Goal: Ask a question

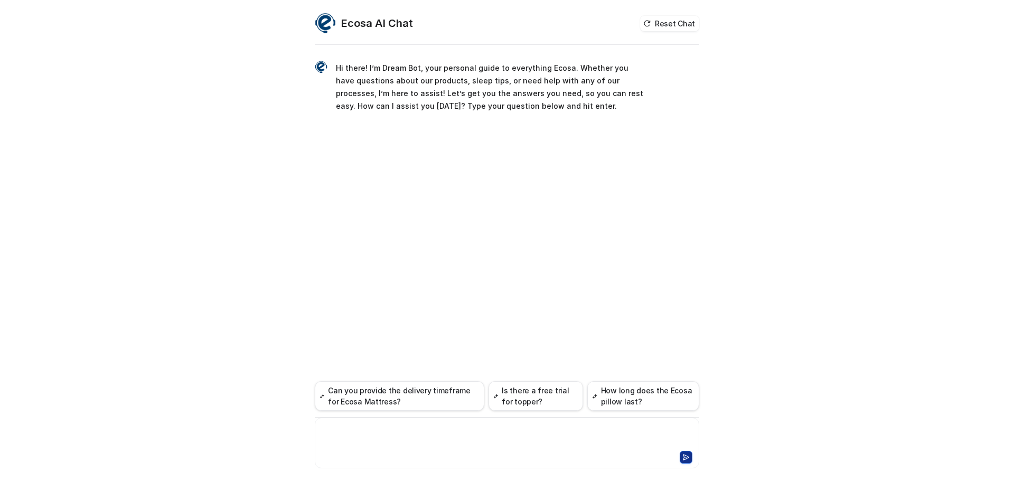
click at [451, 441] on div at bounding box center [506, 437] width 379 height 24
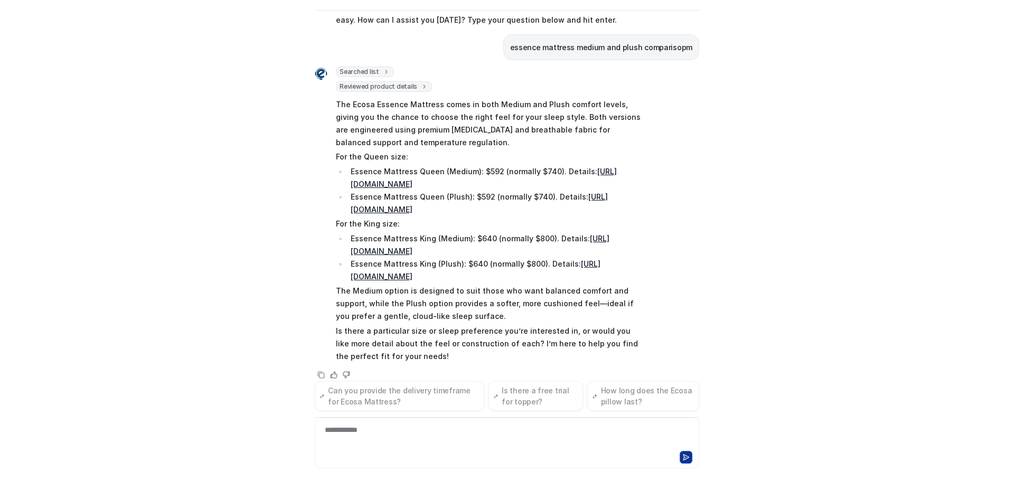
scroll to position [64, 0]
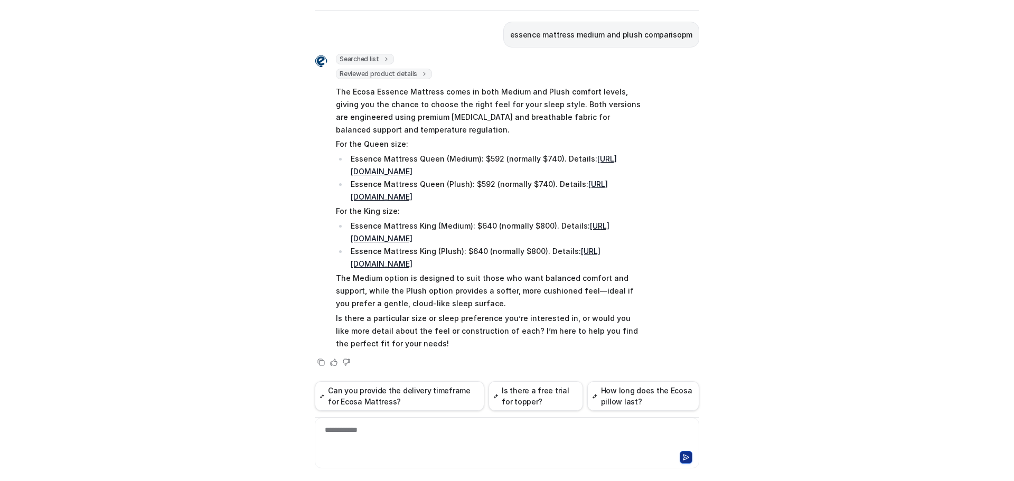
click at [446, 287] on p "The Medium option is designed to suit those who want balanced comfort and suppo…" at bounding box center [490, 291] width 309 height 38
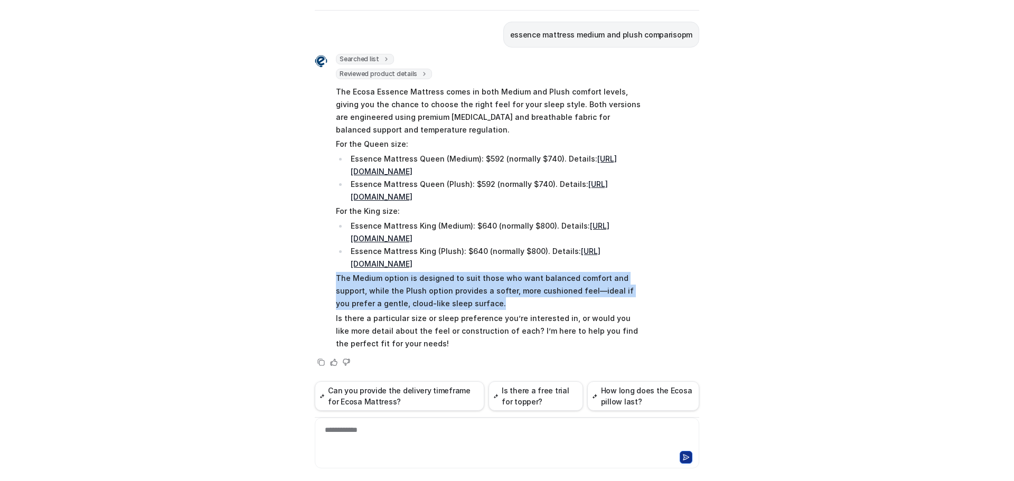
drag, startPoint x: 330, startPoint y: 278, endPoint x: 456, endPoint y: 301, distance: 128.8
click at [456, 301] on div "Searched list url : "[URL][DOMAIN_NAME]" required_fields : [ "id", "title" ] Re…" at bounding box center [480, 203] width 330 height 298
copy p "The Medium option is designed to suit those who want balanced comfort and suppo…"
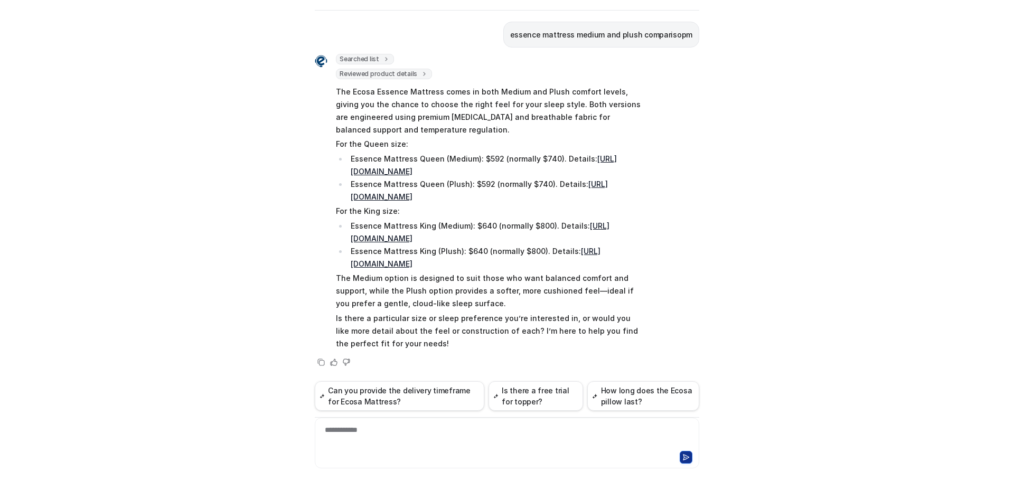
click at [360, 313] on p "Is there a particular size or sleep preference you’re interested in, or would y…" at bounding box center [490, 331] width 309 height 38
click at [347, 285] on p "The Medium option is designed to suit those who want balanced comfort and suppo…" at bounding box center [490, 291] width 309 height 38
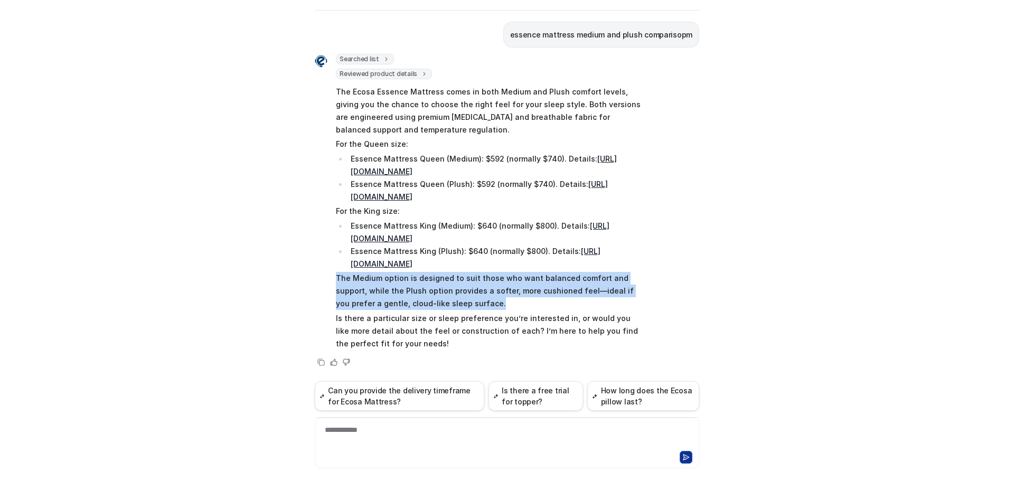
copy p "The Medium option is designed to suit those who want balanced comfort and suppo…"
drag, startPoint x: 328, startPoint y: 278, endPoint x: 447, endPoint y: 302, distance: 120.7
click at [447, 302] on div "Searched list url : "[URL][DOMAIN_NAME]" required_fields : [ "id", "title" ] Re…" at bounding box center [480, 203] width 330 height 298
